Goal: Information Seeking & Learning: Check status

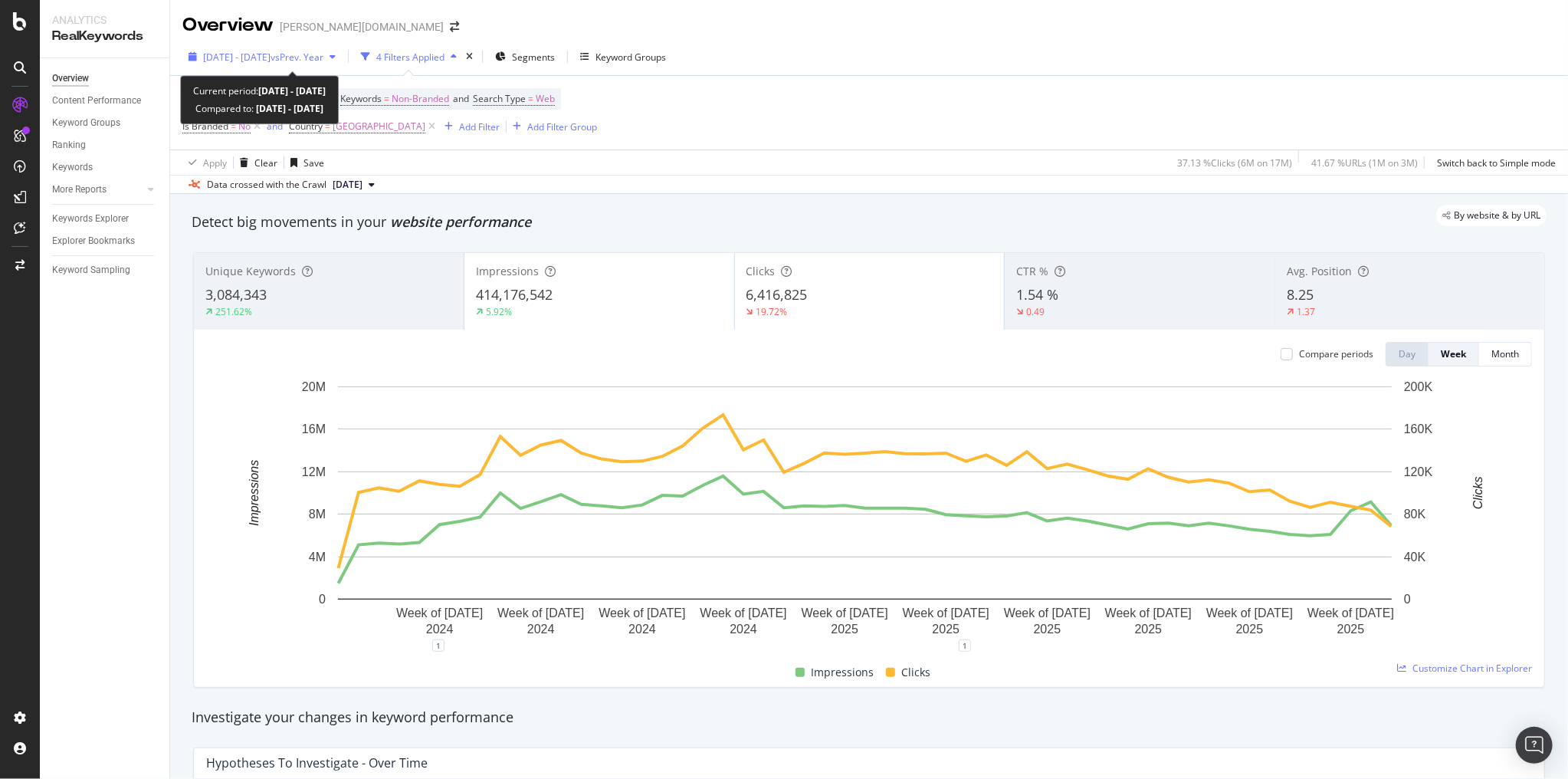
click at [230, 55] on span "[DATE] - [DATE]" at bounding box center [237, 57] width 68 height 13
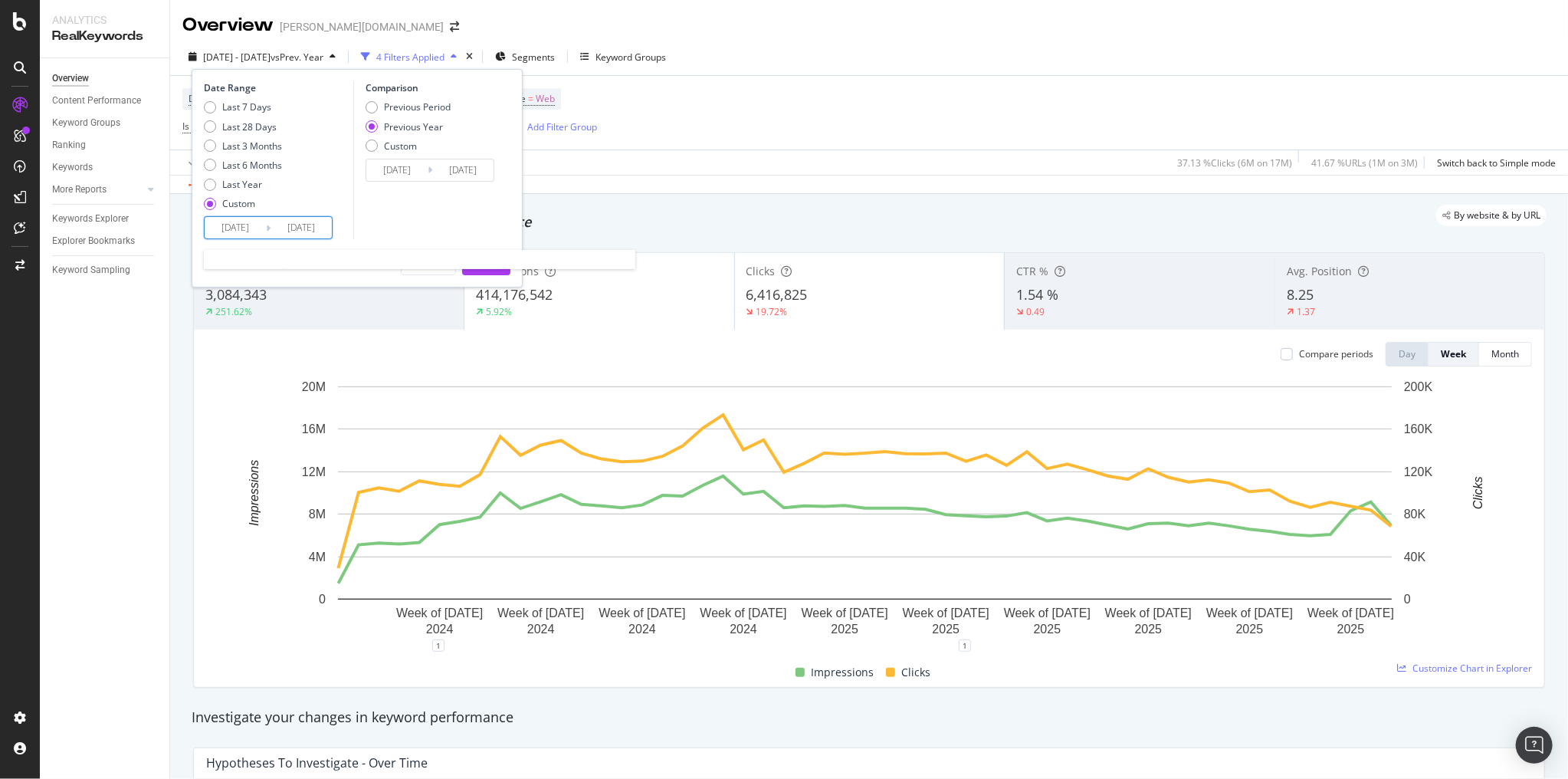
click at [285, 226] on input "2025/07/19" at bounding box center [302, 227] width 61 height 22
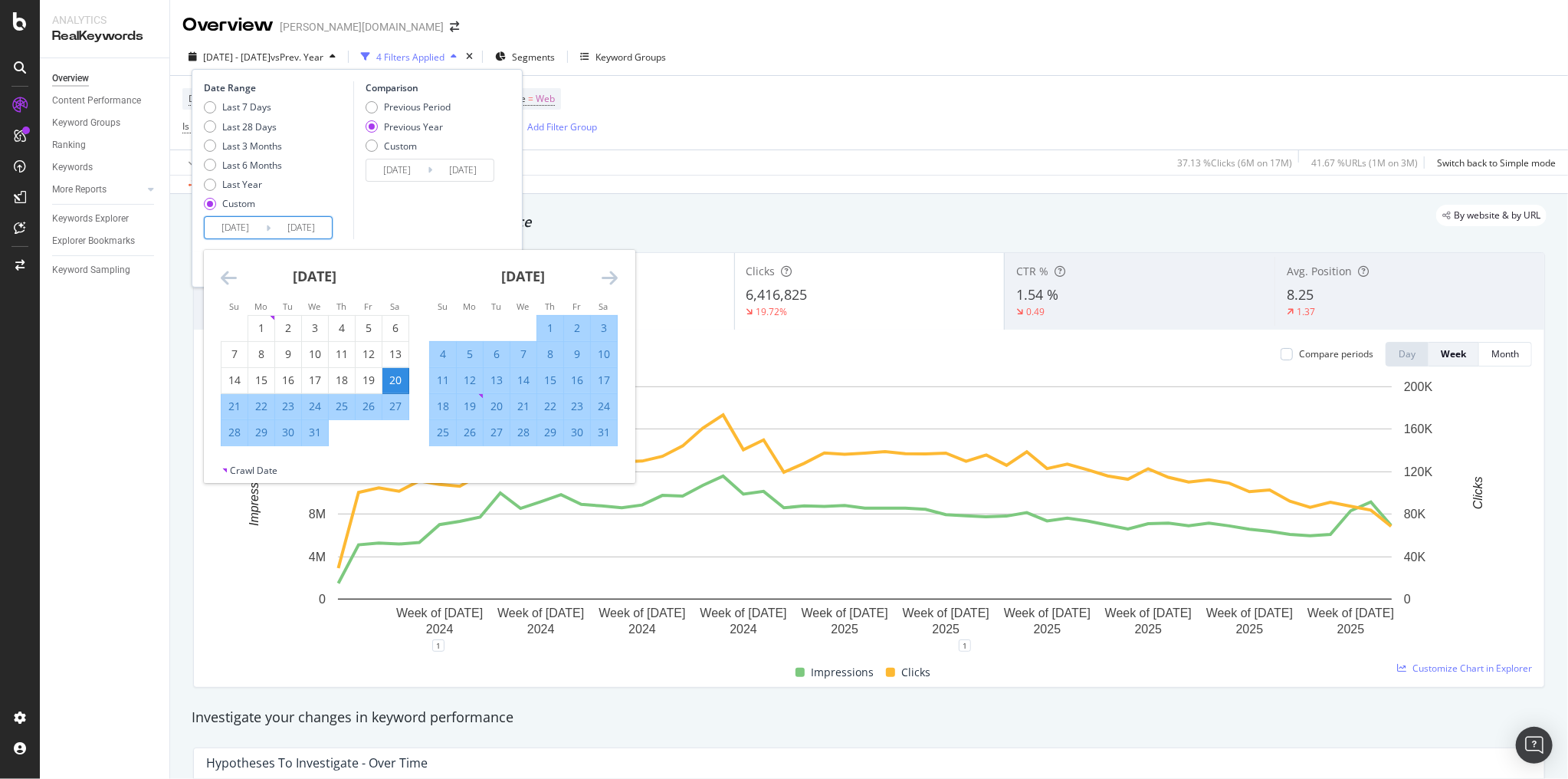
click at [244, 229] on input "2024/07/20" at bounding box center [236, 227] width 61 height 22
click at [312, 233] on input "2025/07/19" at bounding box center [302, 227] width 61 height 22
click at [307, 227] on input "2025/07/19" at bounding box center [302, 227] width 61 height 22
click at [325, 227] on input "2025/08/19" at bounding box center [302, 227] width 61 height 22
type input "2025/08/17"
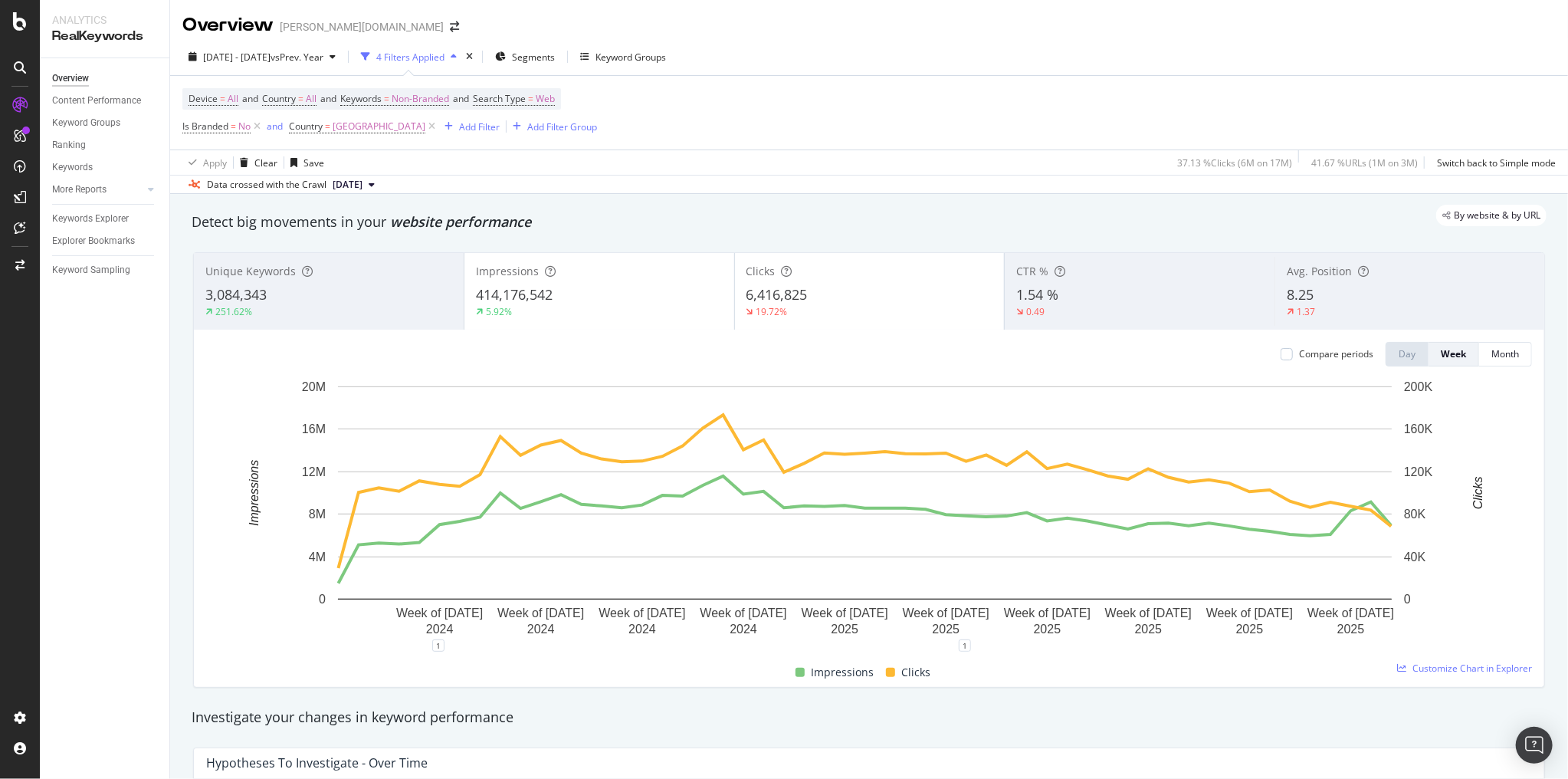
click at [153, 403] on div "Overview Content Performance Keyword Groups Ranking Keywords More Reports Count…" at bounding box center [105, 419] width 130 height 720
click at [216, 52] on span "[DATE] - [DATE]" at bounding box center [237, 57] width 68 height 13
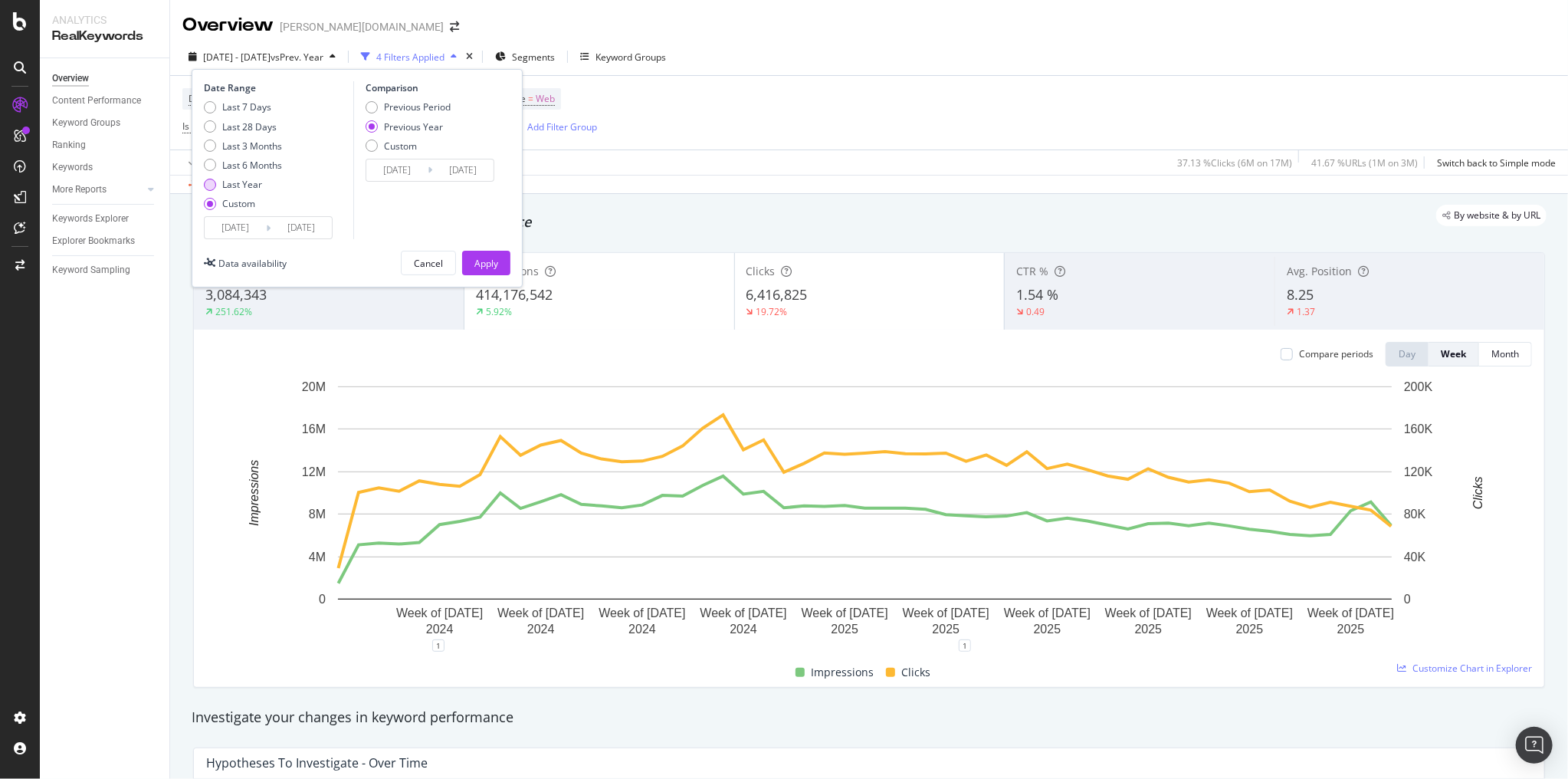
click at [240, 187] on div "Last Year" at bounding box center [242, 184] width 40 height 13
type input "2024/08/17"
type input "2025/08/16"
type input "2023/08/19"
type input "2024/08/17"
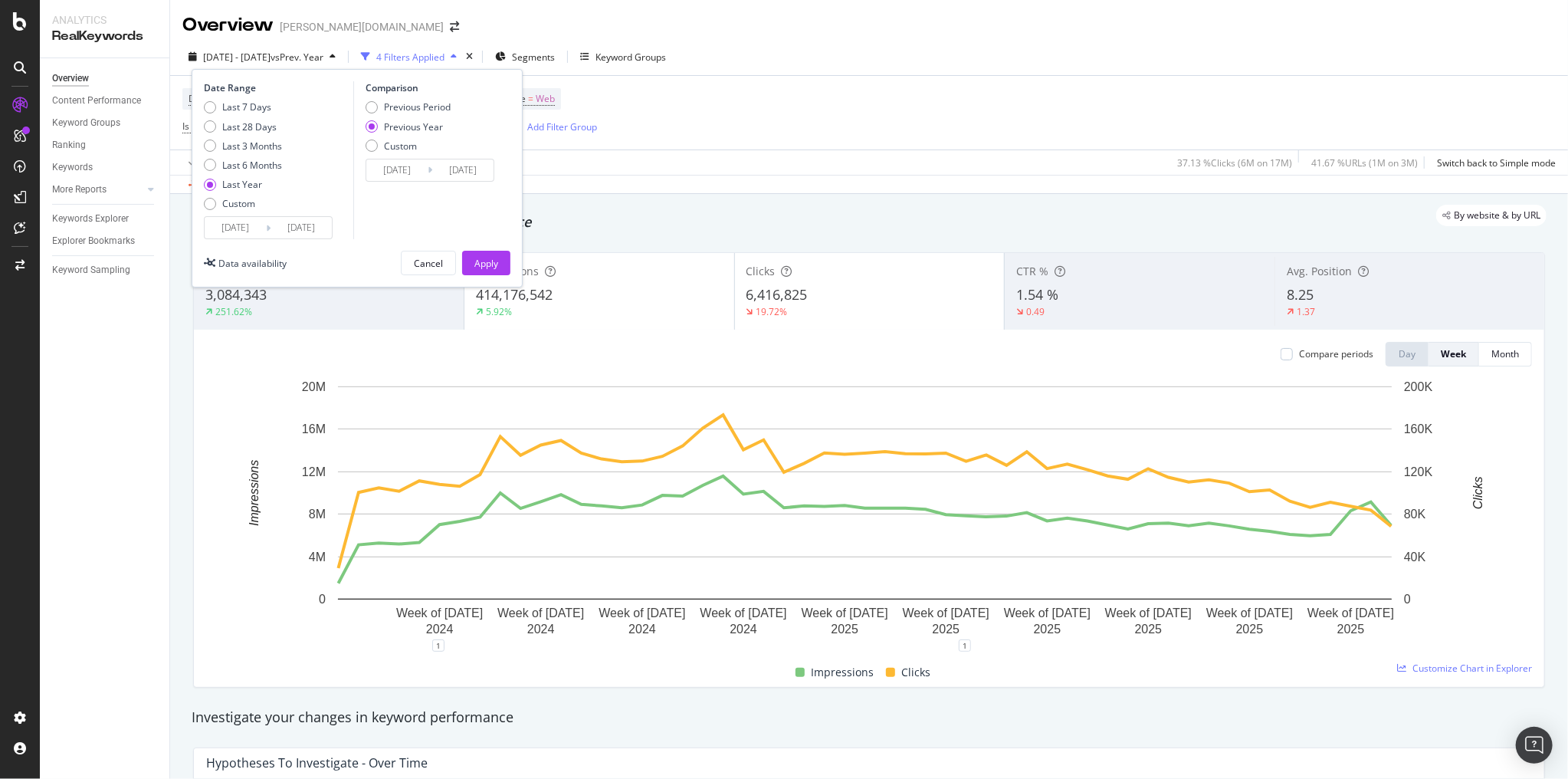
click at [242, 227] on input "2024/08/17" at bounding box center [236, 227] width 61 height 22
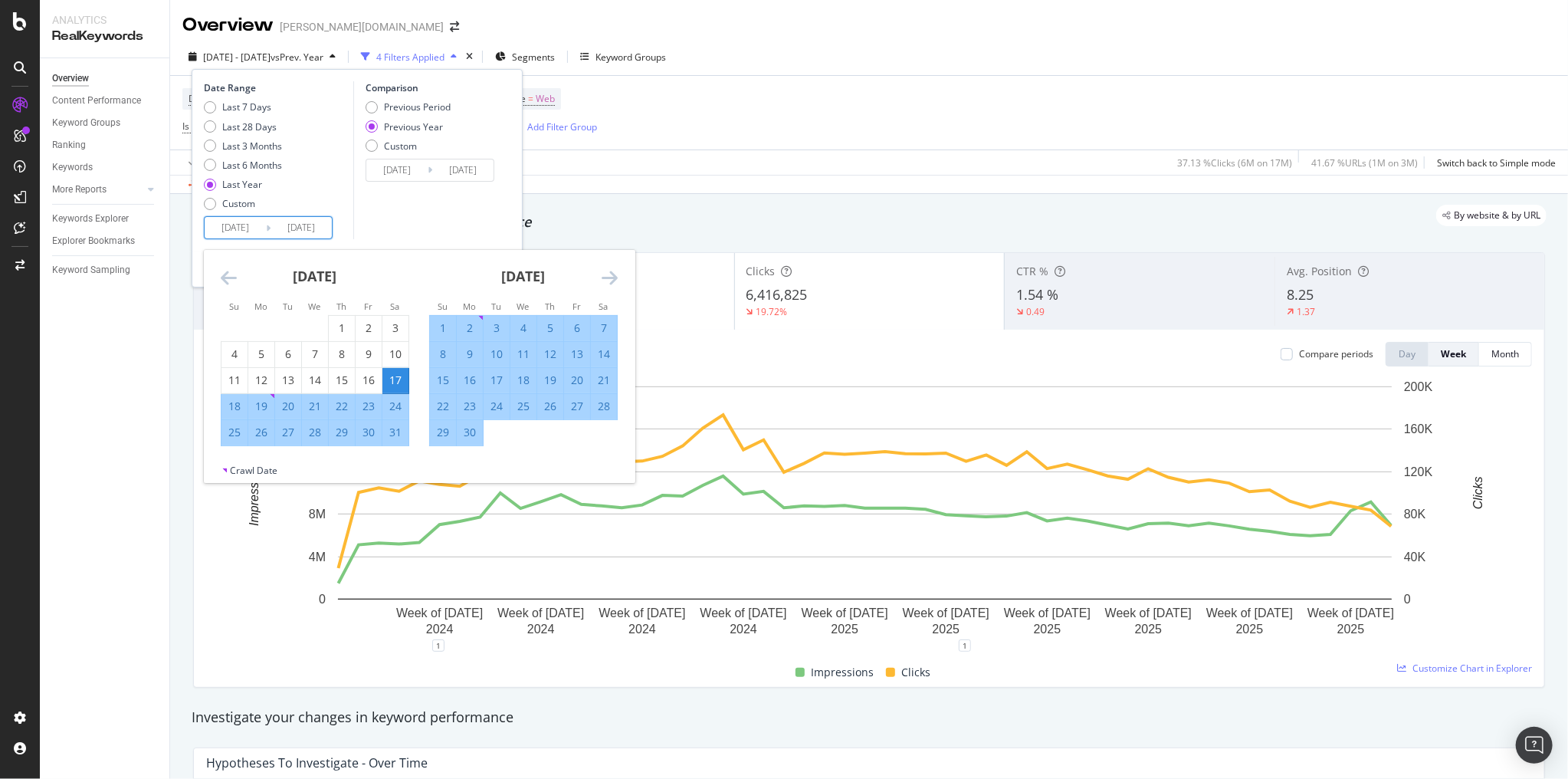
click at [414, 227] on div "Comparison Previous Period Previous Year Custom 2023/08/19 Navigate forward to …" at bounding box center [425, 160] width 145 height 158
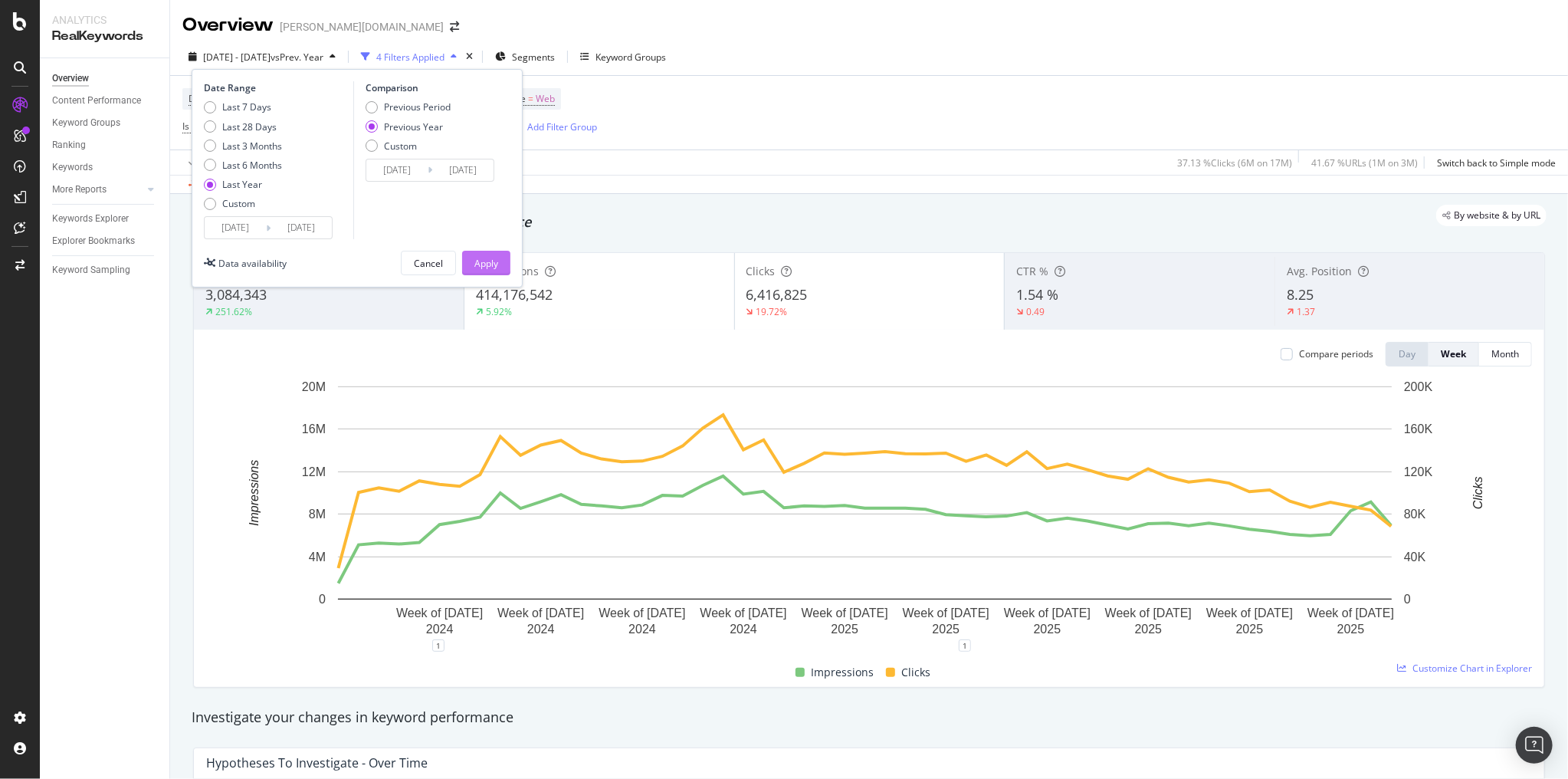
click at [495, 263] on div "Apply" at bounding box center [487, 263] width 23 height 13
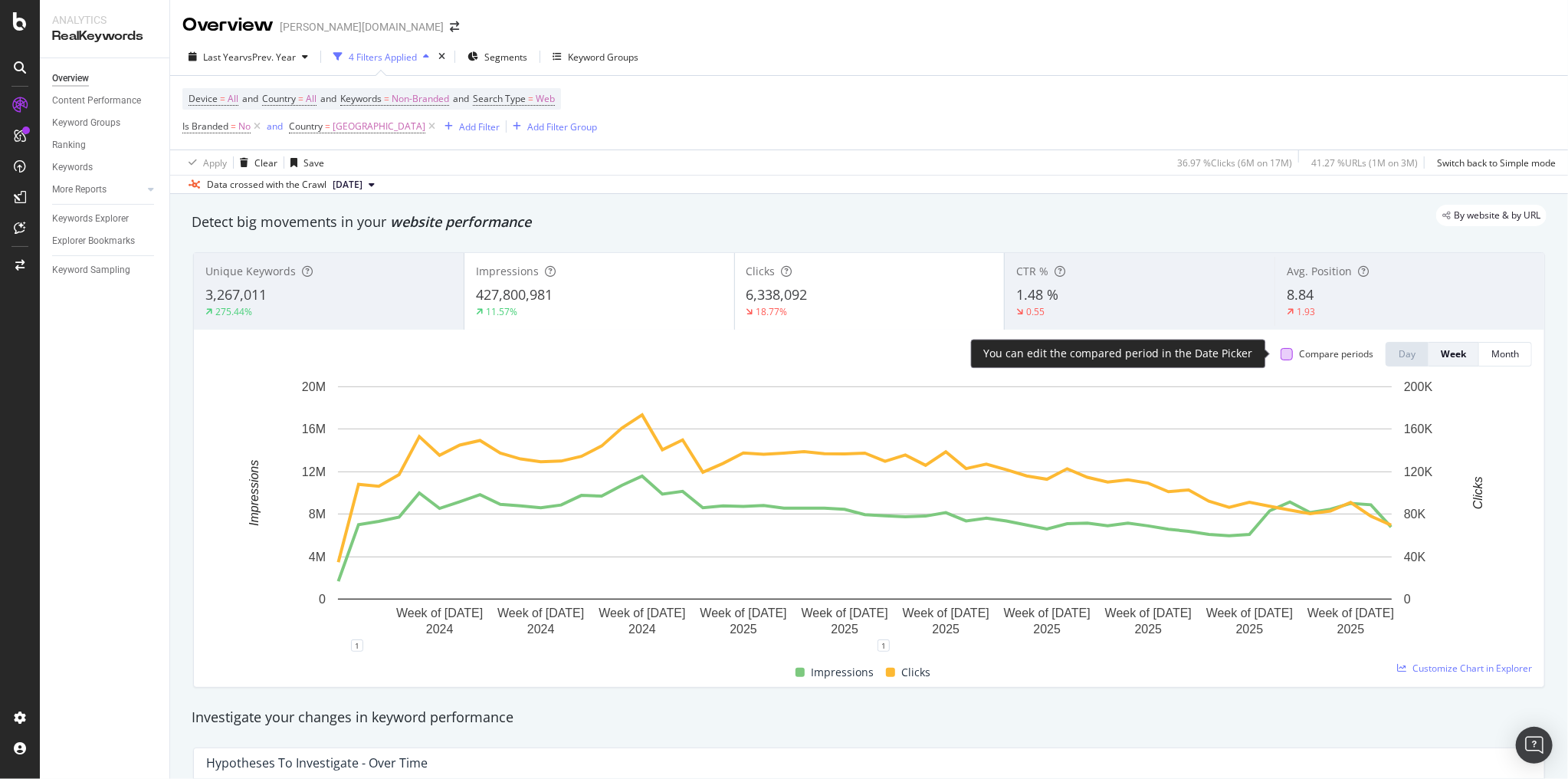
click at [1283, 353] on div at bounding box center [1287, 354] width 13 height 13
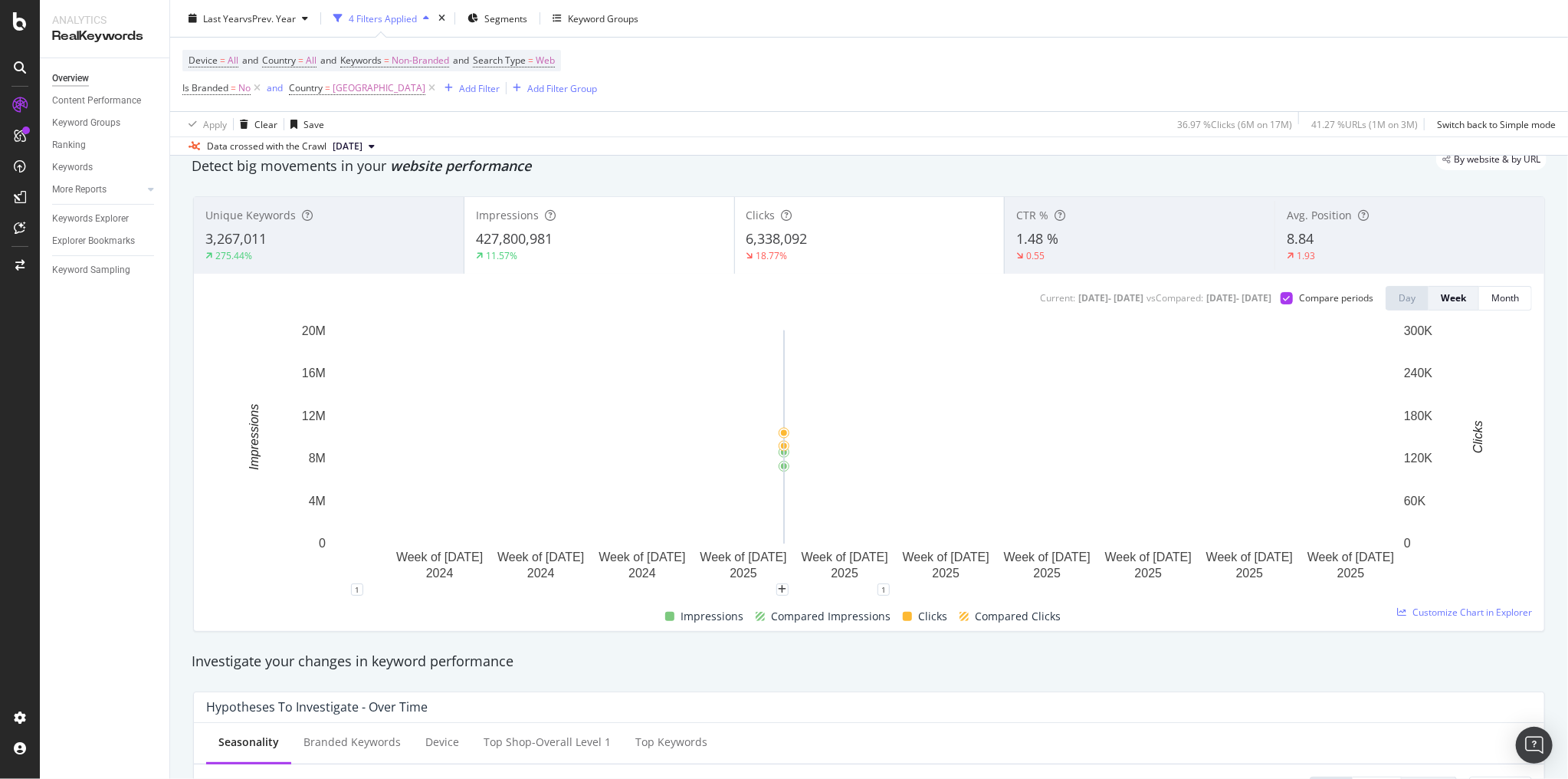
scroll to position [123, 0]
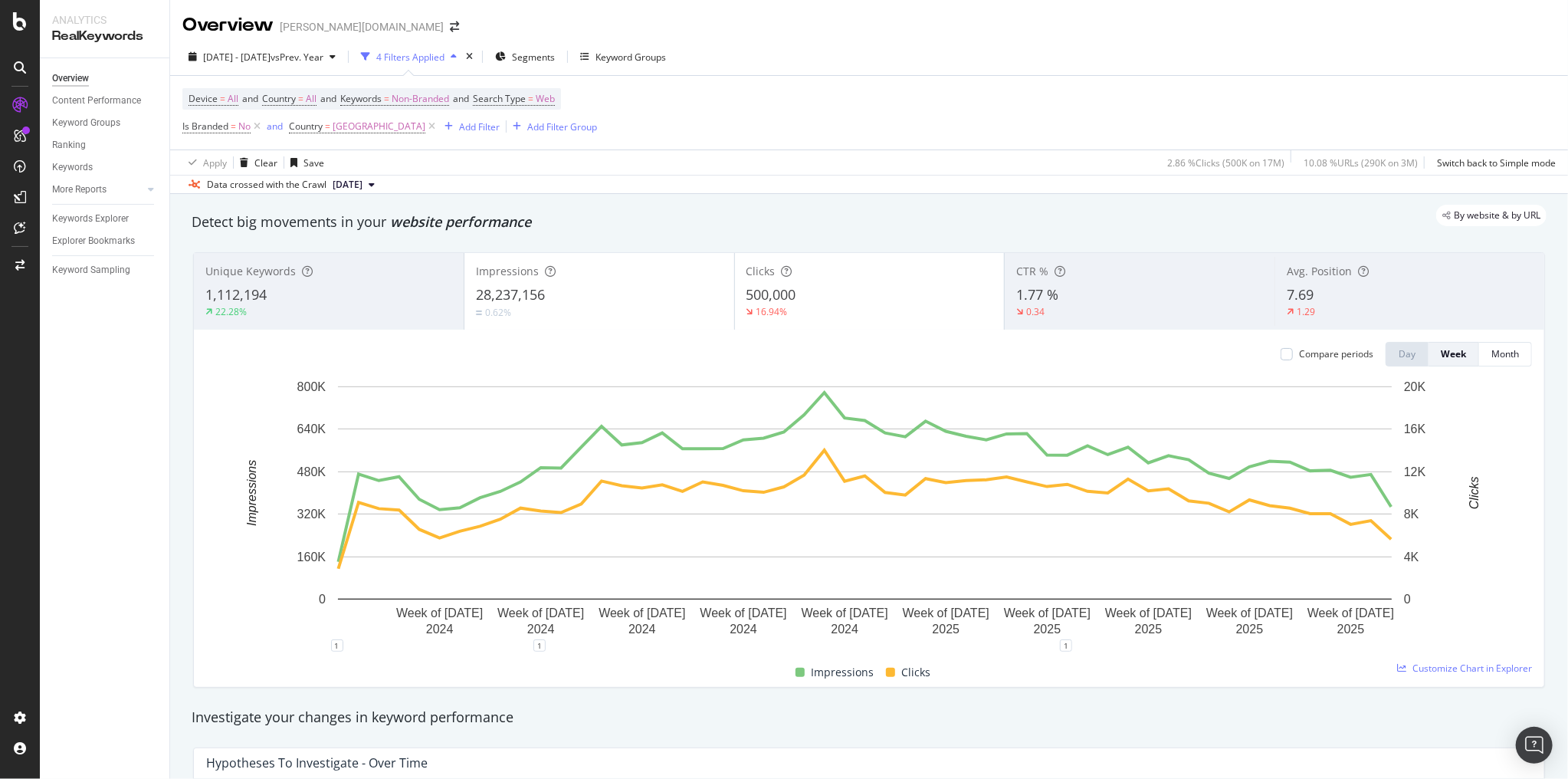
click at [1234, 48] on div "2024 Jun. 15th - 2025 Jun. 14th vs Prev. Year 4 Filters Applied Segments Keywor…" at bounding box center [869, 60] width 1398 height 31
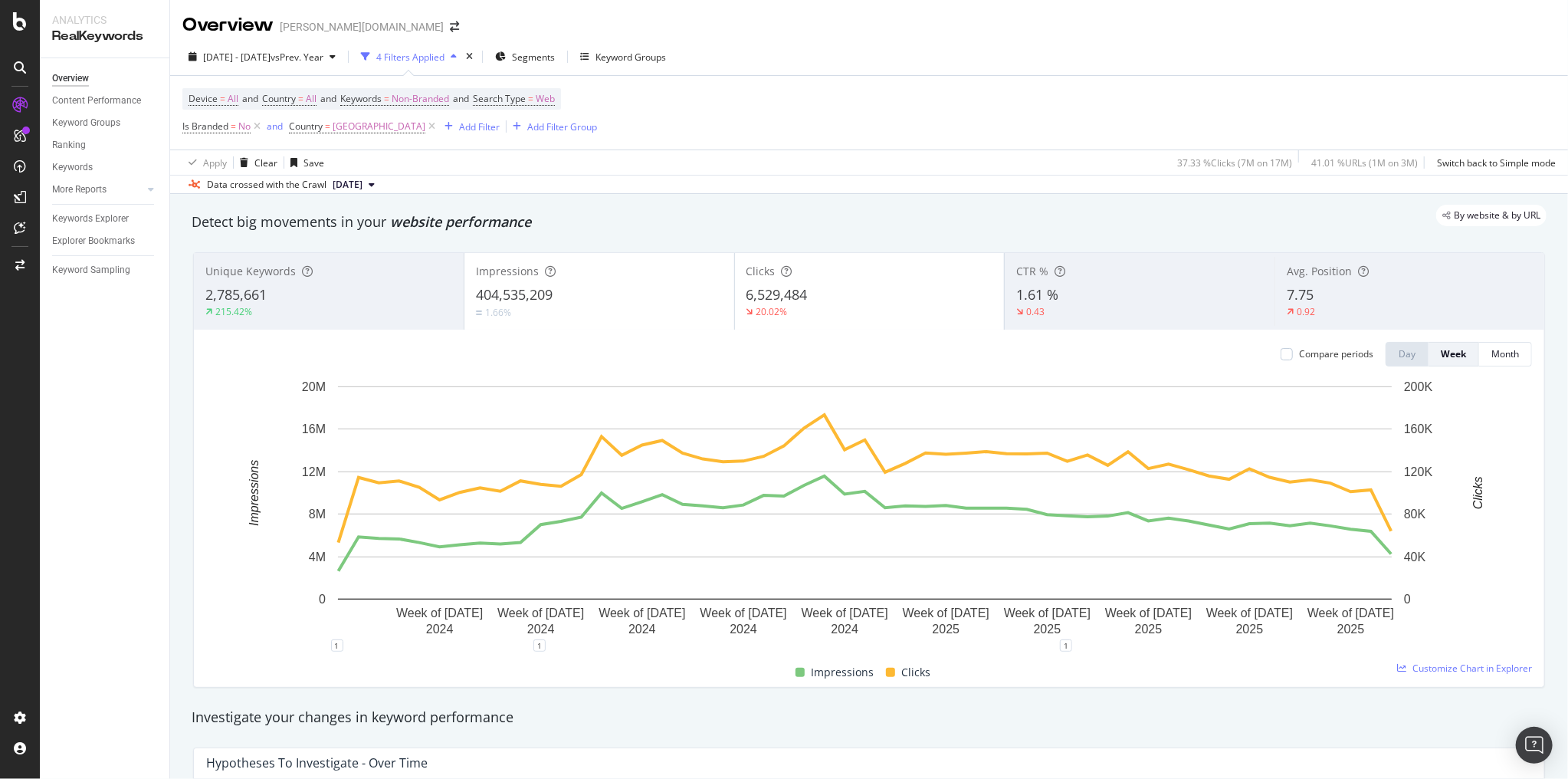
click at [756, 110] on div "Device = All and Country = All and Keywords = Non-Branded and Search Type = Web…" at bounding box center [869, 113] width 1374 height 74
click at [1370, 61] on div "[DATE] - [DATE] vs Prev. Year 4 Filters Applied Segments Keyword Groups" at bounding box center [869, 60] width 1398 height 31
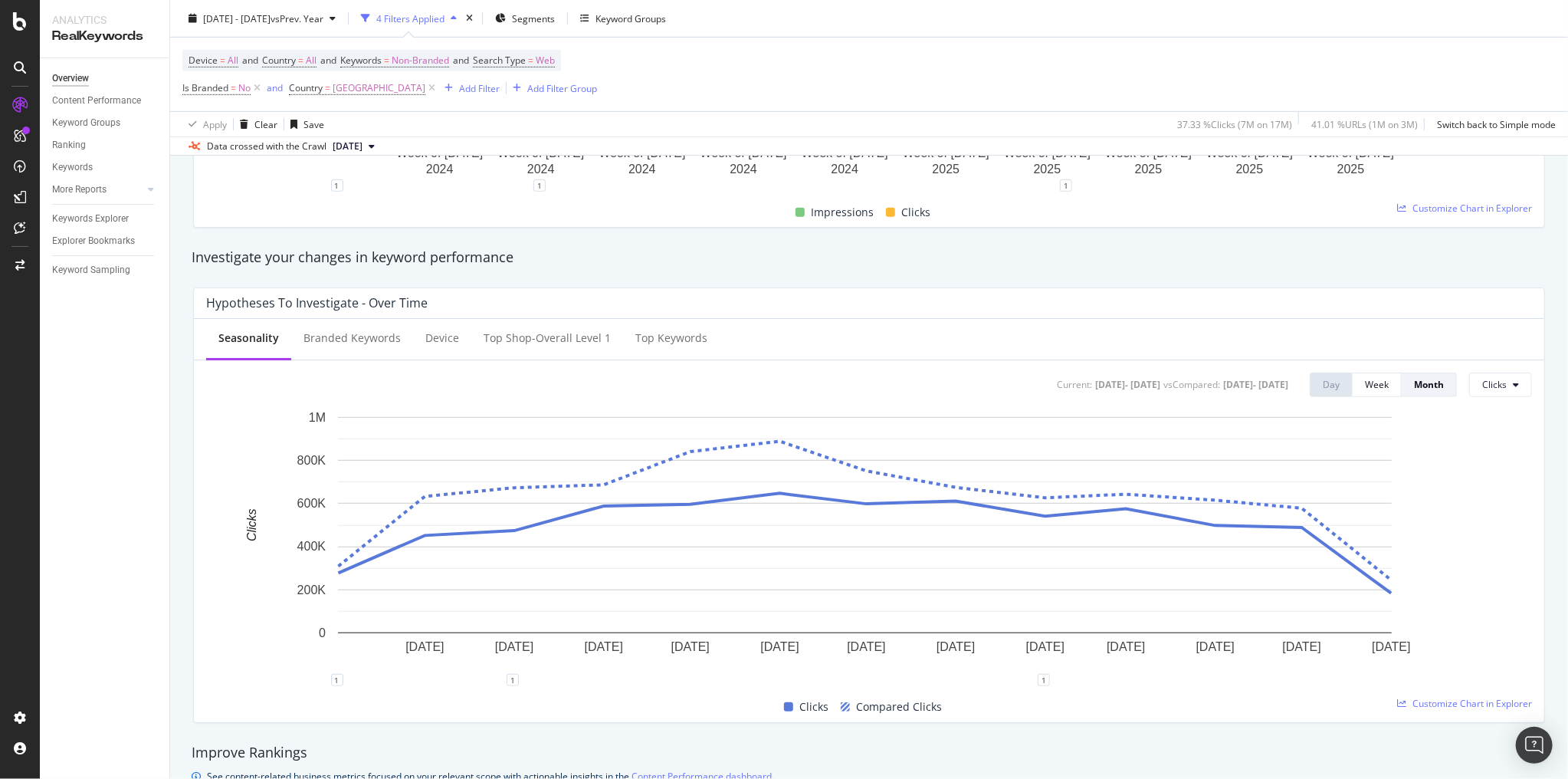
scroll to position [490, 0]
